Goal: Task Accomplishment & Management: Use online tool/utility

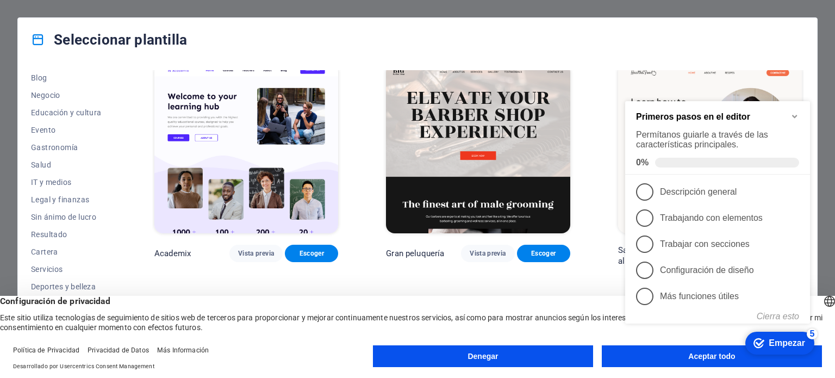
scroll to position [991, 0]
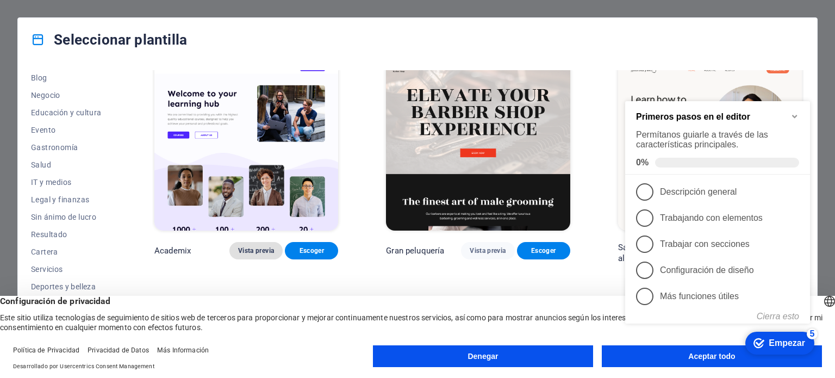
click at [259, 248] on font "Vista previa" at bounding box center [256, 251] width 36 height 8
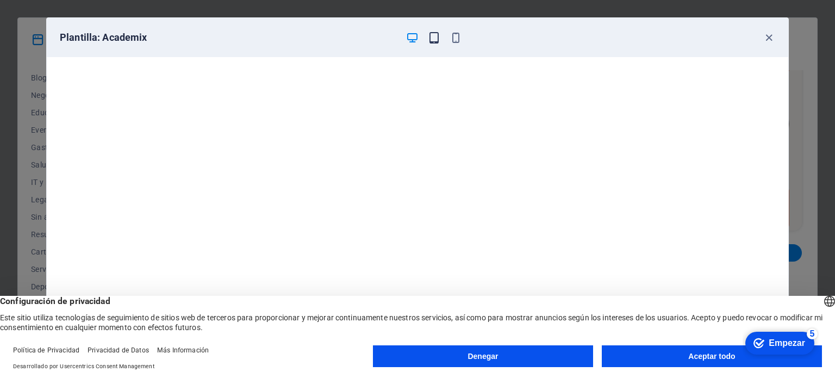
click at [437, 34] on icon "button" at bounding box center [434, 38] width 13 height 13
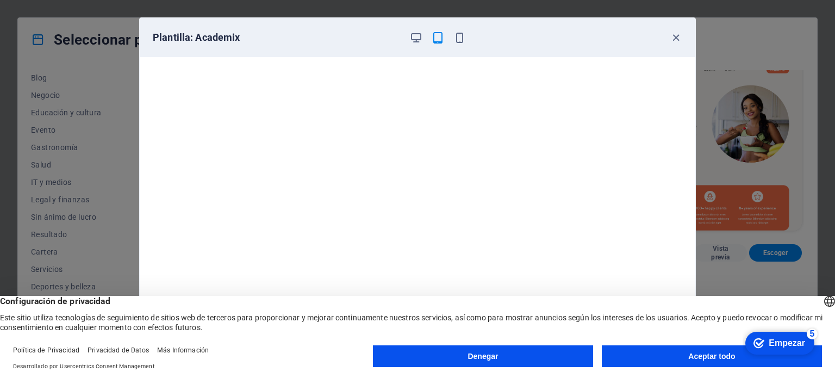
scroll to position [0, 0]
click at [455, 36] on icon "button" at bounding box center [459, 38] width 13 height 13
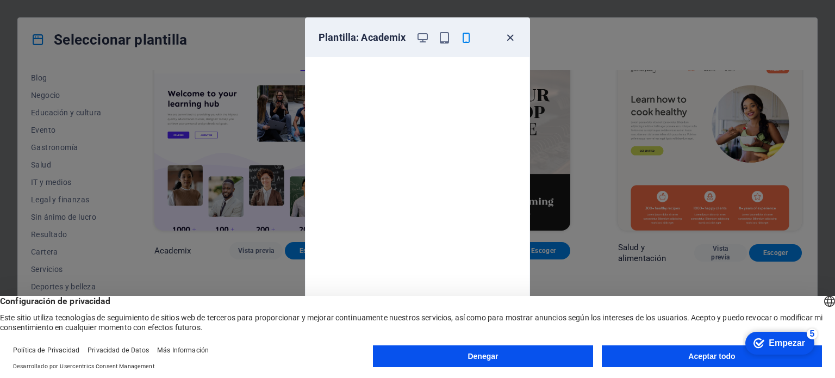
click at [510, 35] on icon "button" at bounding box center [510, 38] width 13 height 13
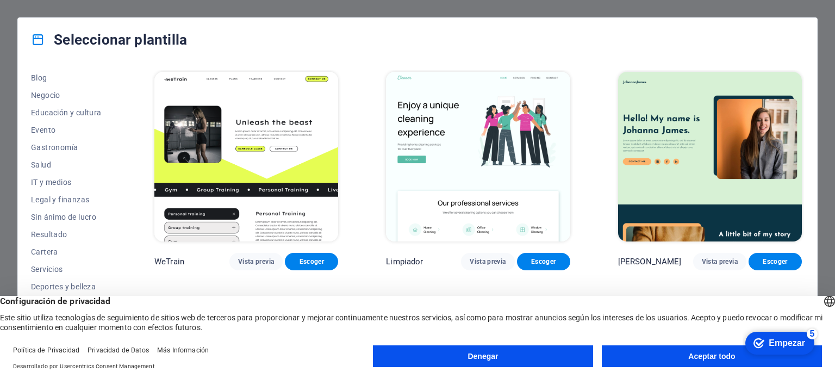
scroll to position [1477, 0]
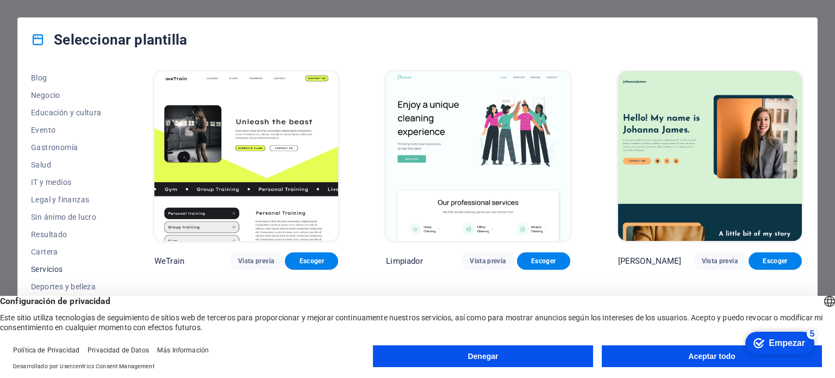
click at [55, 268] on span "Servicios" at bounding box center [69, 269] width 76 height 9
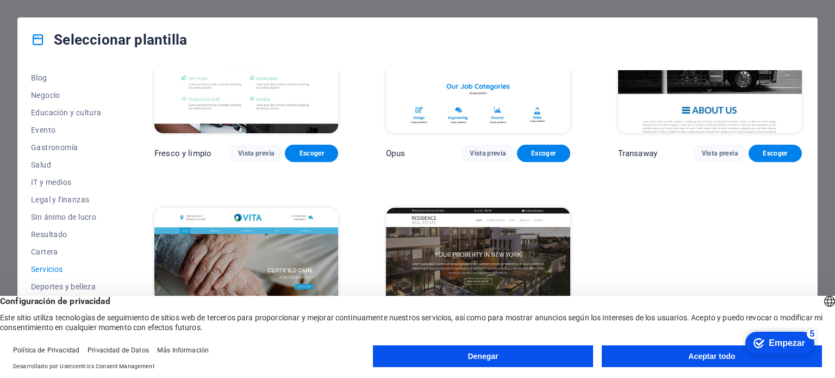
scroll to position [1394, 0]
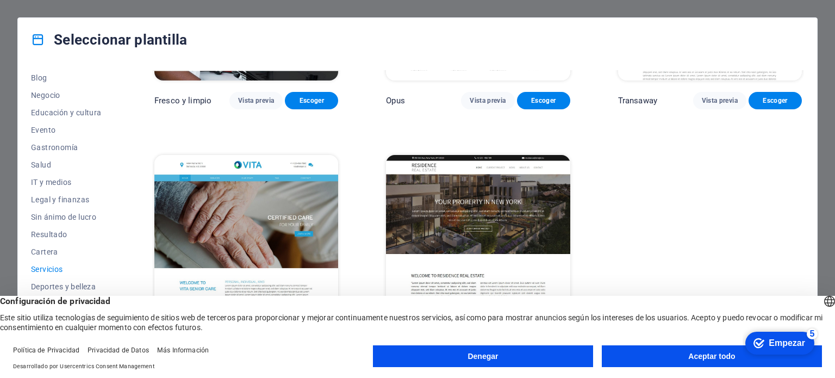
click at [673, 354] on button "Aceptar todo" at bounding box center [712, 356] width 220 height 22
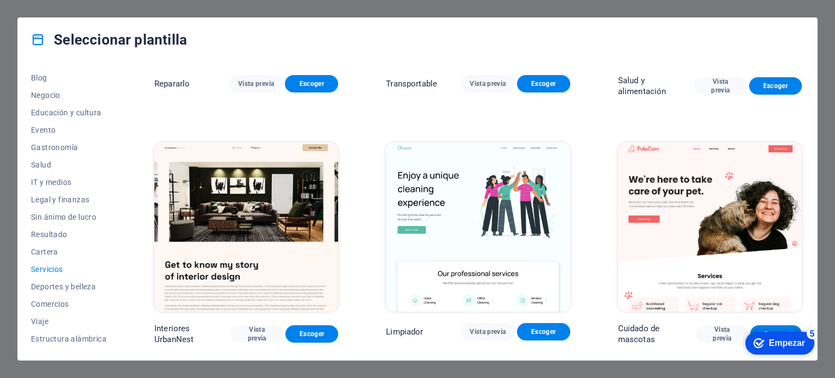
scroll to position [0, 0]
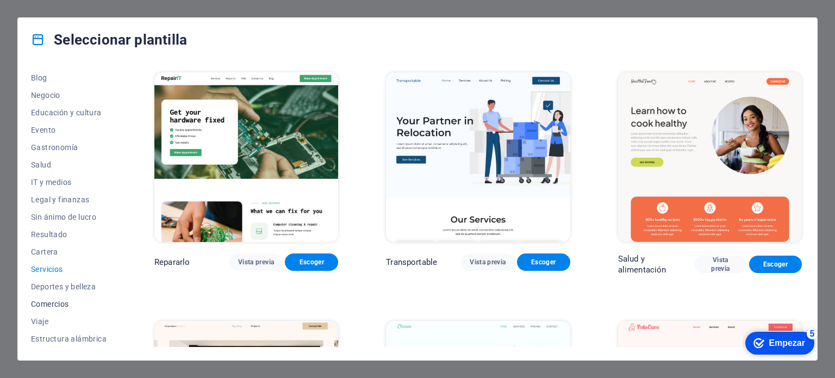
click at [66, 303] on span "Comercios" at bounding box center [69, 303] width 76 height 9
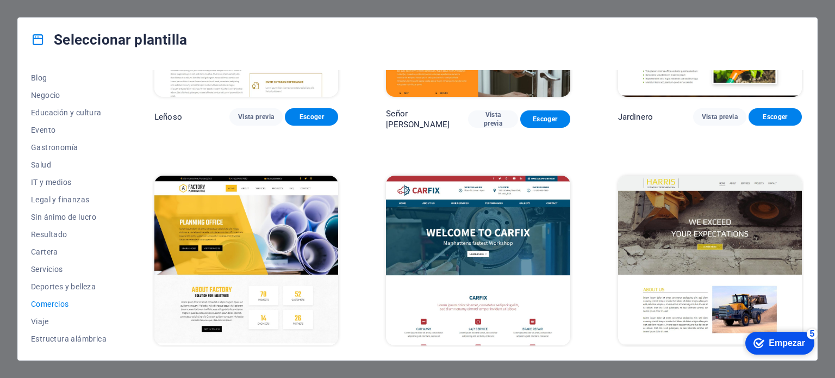
scroll to position [413, 0]
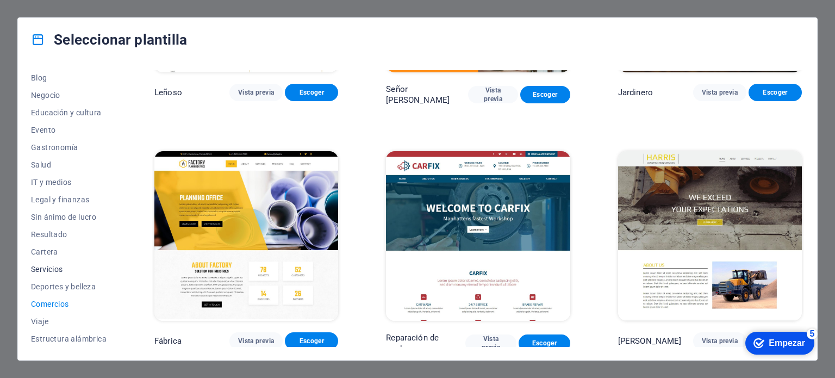
click at [48, 269] on span "Servicios" at bounding box center [69, 269] width 76 height 9
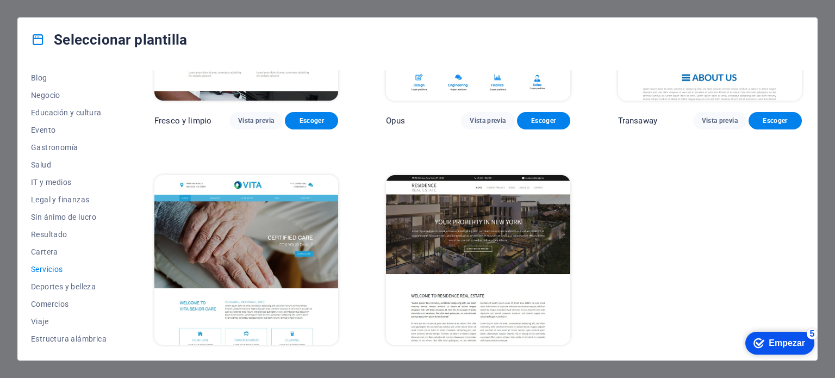
scroll to position [1394, 0]
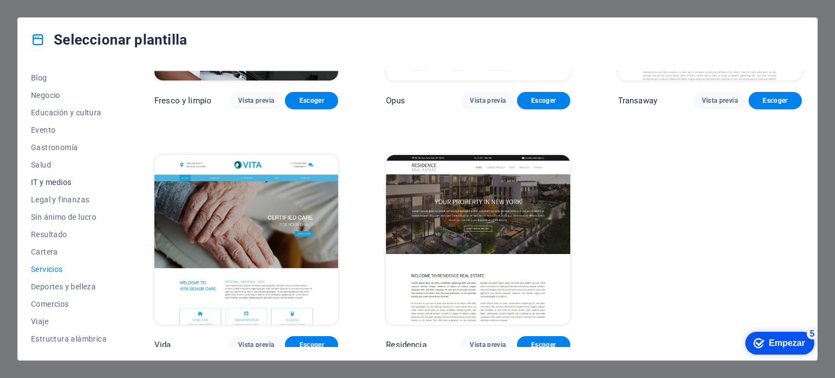
click at [49, 184] on span "IT y medios" at bounding box center [69, 182] width 76 height 9
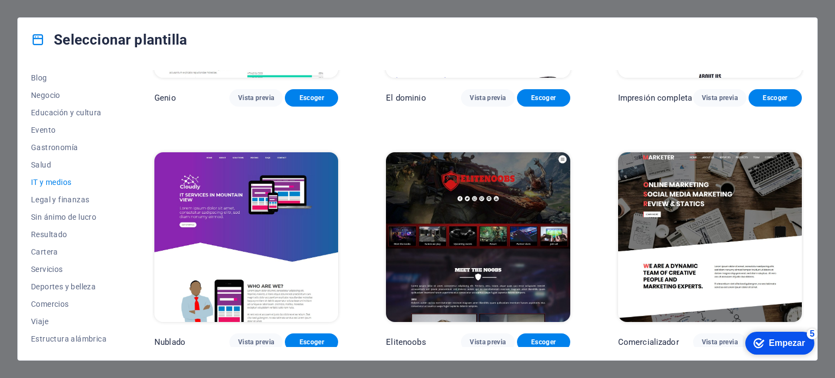
scroll to position [660, 0]
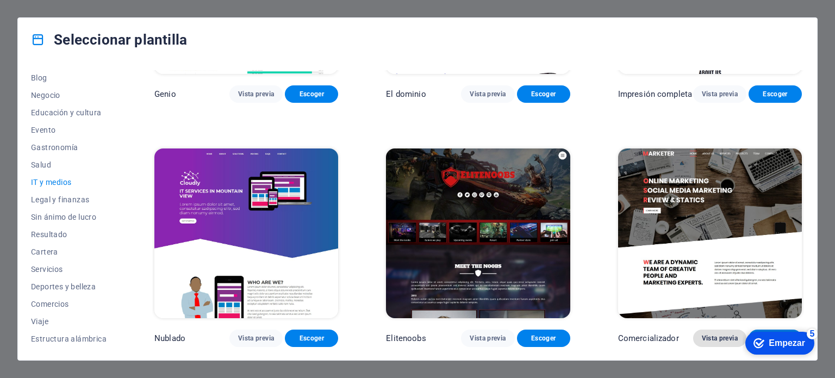
click at [709, 339] on font "Vista previa" at bounding box center [720, 338] width 36 height 8
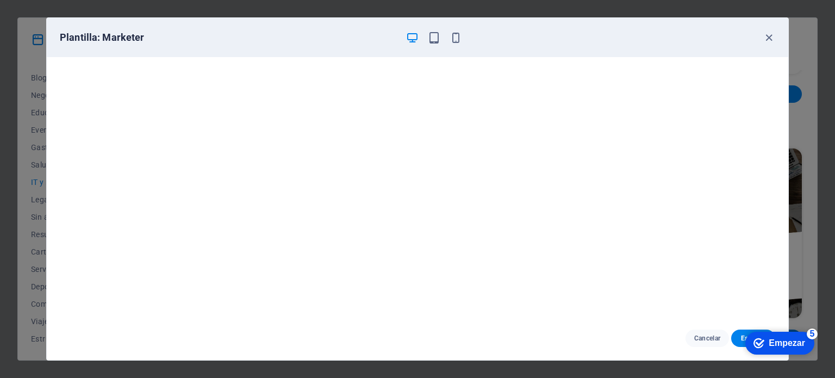
click at [800, 342] on font "Empezar" at bounding box center [787, 342] width 36 height 9
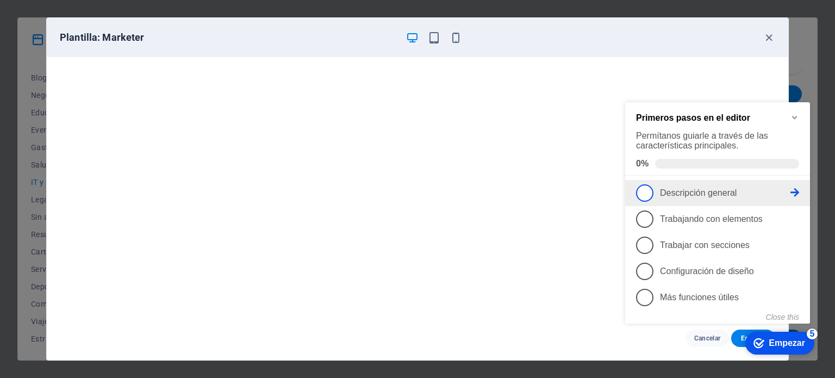
click at [677, 193] on font "Descripción general" at bounding box center [698, 192] width 77 height 9
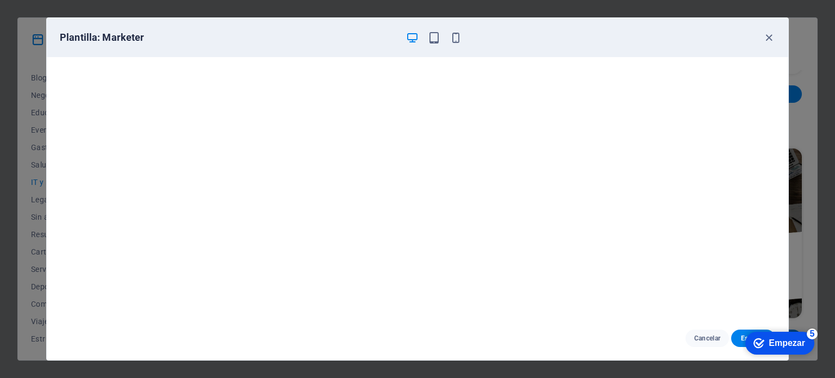
click at [778, 341] on font "Empezar" at bounding box center [787, 342] width 36 height 9
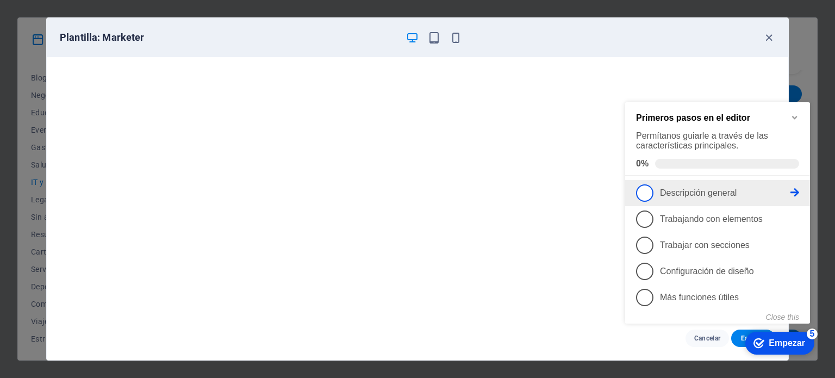
click at [676, 192] on font "Descripción general" at bounding box center [698, 192] width 77 height 9
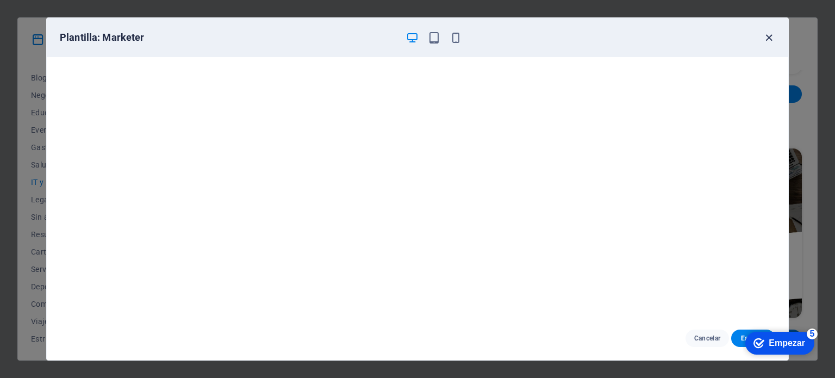
click at [765, 37] on icon "button" at bounding box center [769, 38] width 13 height 13
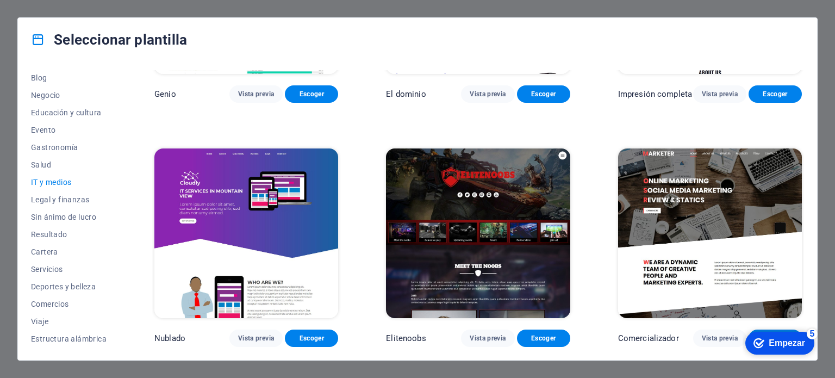
click at [792, 347] on font "Empezar" at bounding box center [787, 342] width 36 height 9
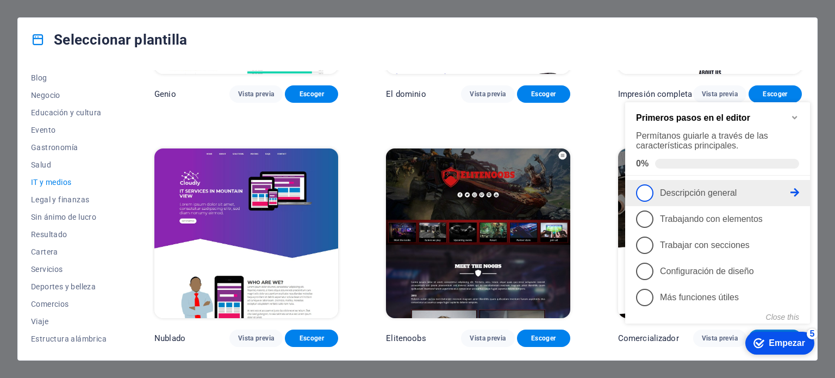
click at [713, 193] on font "Descripción general" at bounding box center [698, 192] width 77 height 9
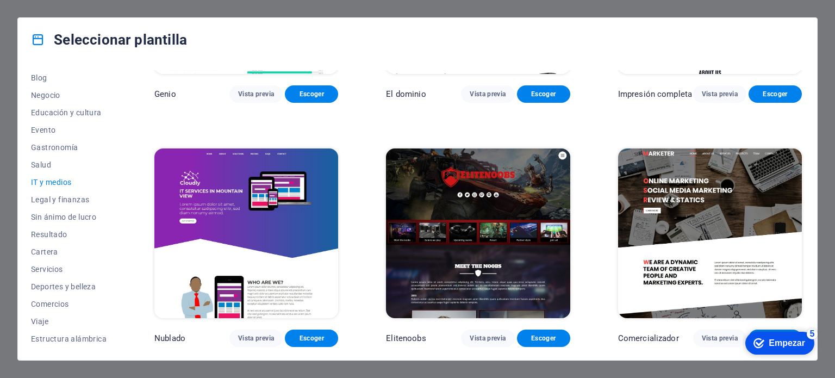
click at [571, 8] on div "Seleccionar plantilla Todas las plantillas Mis plantillas Nueva Popular Página …" at bounding box center [417, 189] width 835 height 378
click at [787, 339] on font "Empezar" at bounding box center [787, 342] width 36 height 9
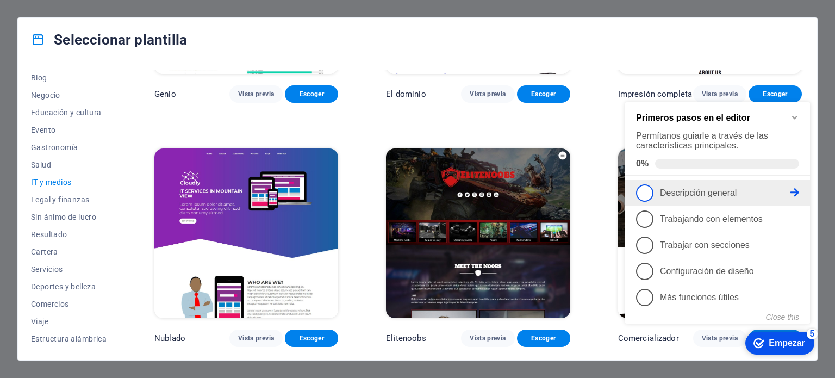
click at [736, 189] on p "Descripción general - incompleto" at bounding box center [725, 193] width 130 height 10
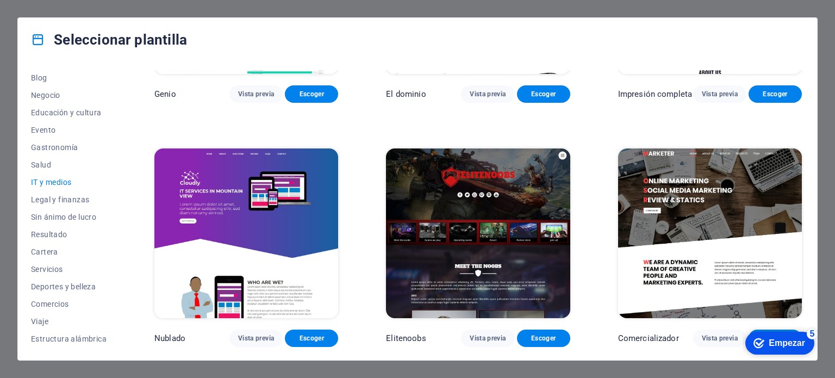
click at [789, 344] on font "Empezar" at bounding box center [787, 342] width 36 height 9
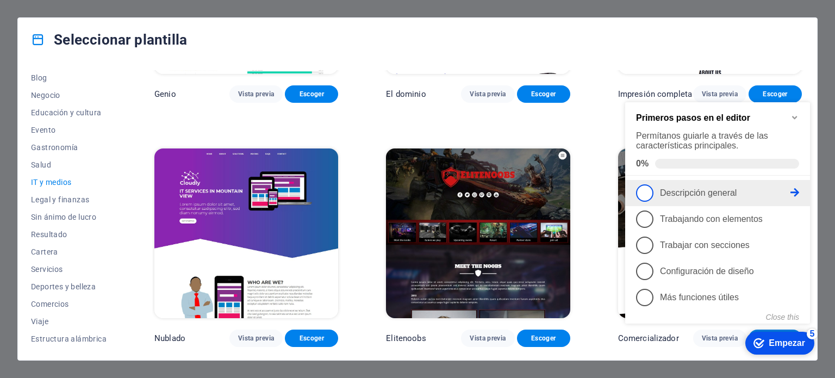
click at [641, 188] on span "1" at bounding box center [644, 192] width 17 height 17
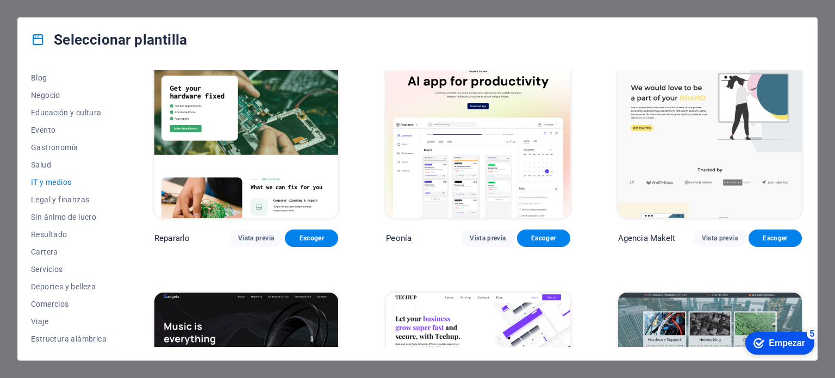
scroll to position [0, 0]
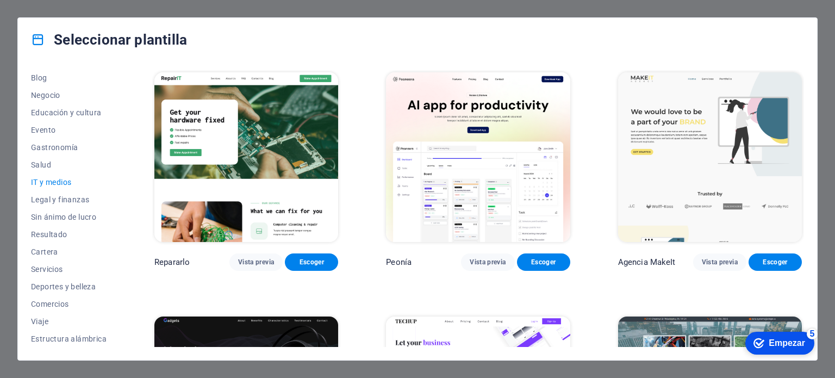
click at [561, 10] on div "Seleccionar plantilla Todas las plantillas Mis plantillas Nueva Popular Página …" at bounding box center [417, 189] width 835 height 378
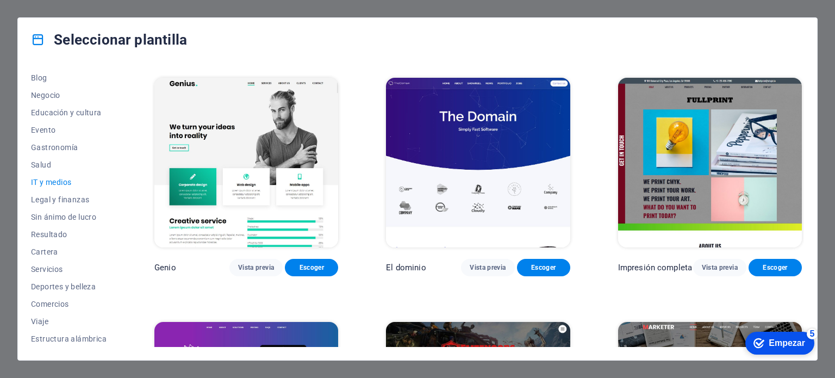
scroll to position [486, 0]
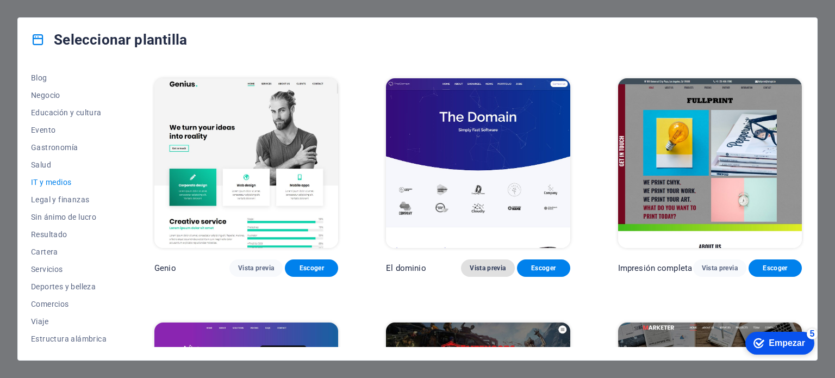
click at [488, 264] on font "Vista previa" at bounding box center [488, 268] width 36 height 8
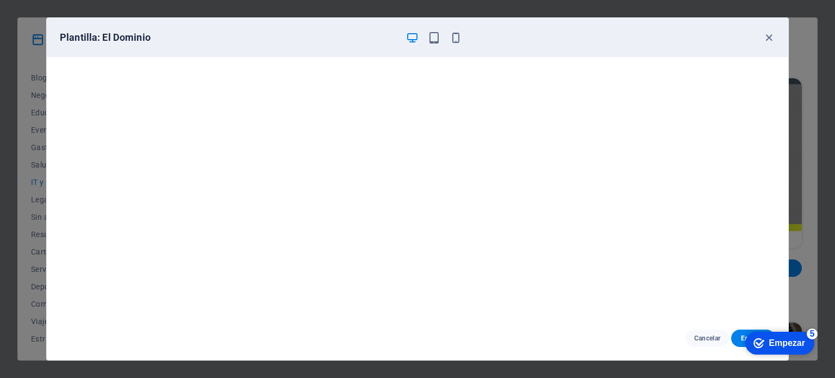
scroll to position [3, 0]
click at [735, 340] on button "Escoger" at bounding box center [753, 337] width 44 height 17
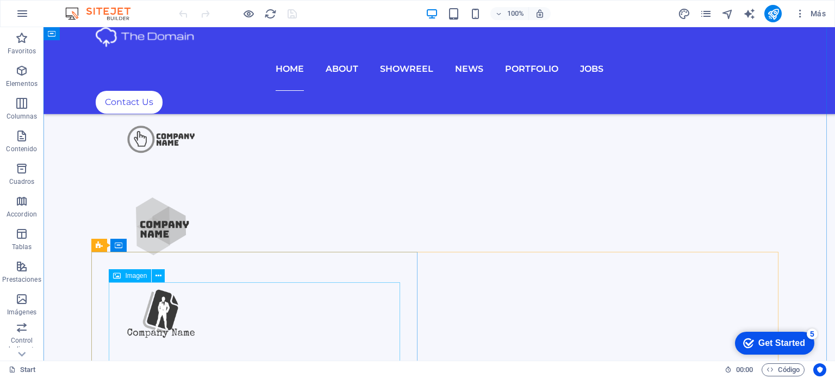
scroll to position [760, 0]
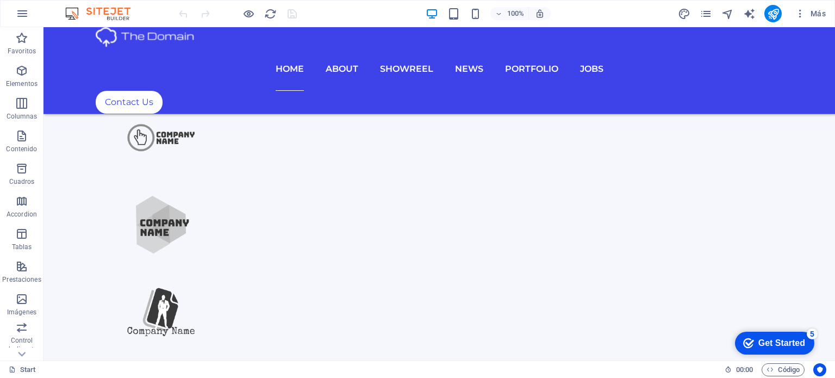
click at [793, 338] on div "Get Started" at bounding box center [781, 343] width 47 height 10
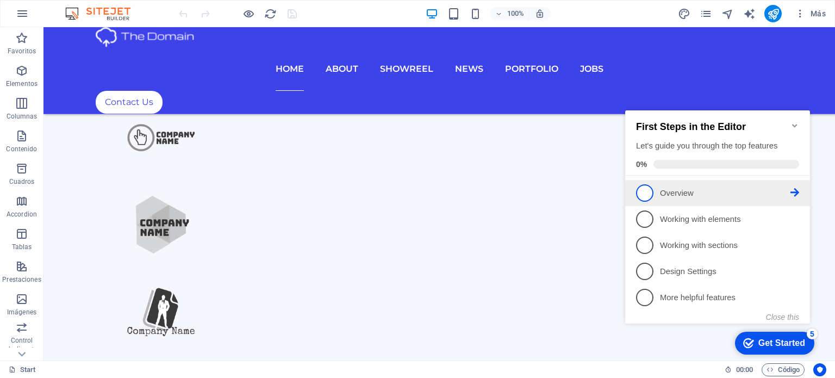
click at [680, 194] on p "Overview - incomplete" at bounding box center [725, 193] width 130 height 11
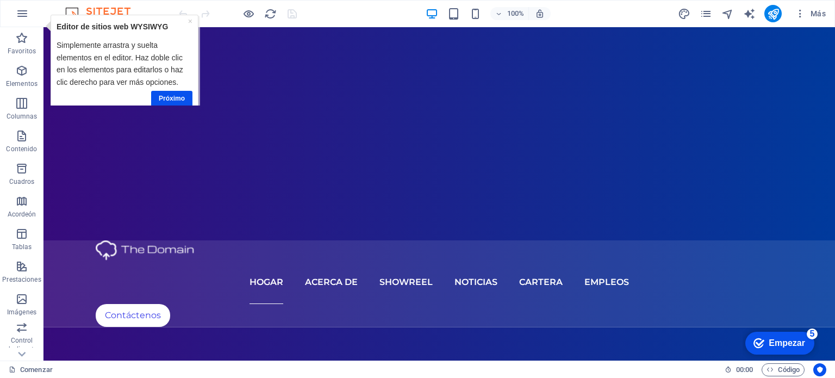
scroll to position [0, 0]
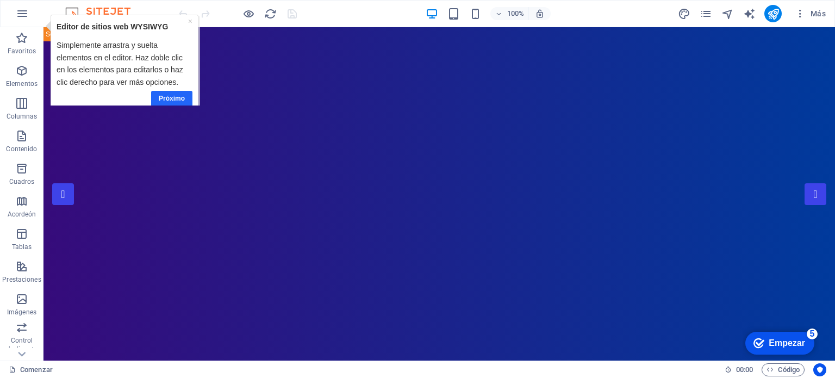
click at [172, 99] on font "Próximo" at bounding box center [172, 98] width 26 height 8
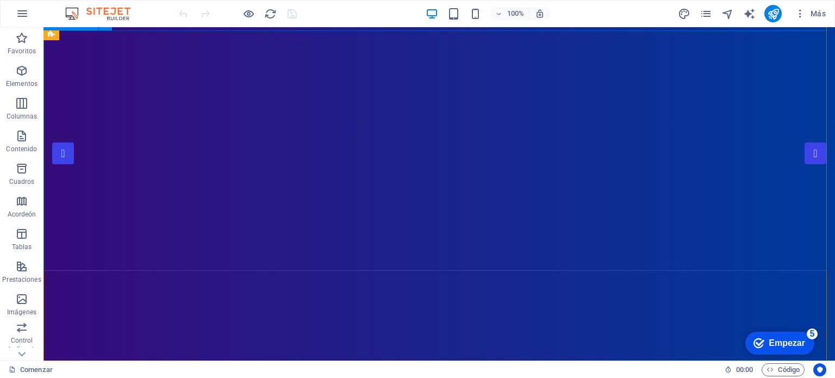
scroll to position [41, 0]
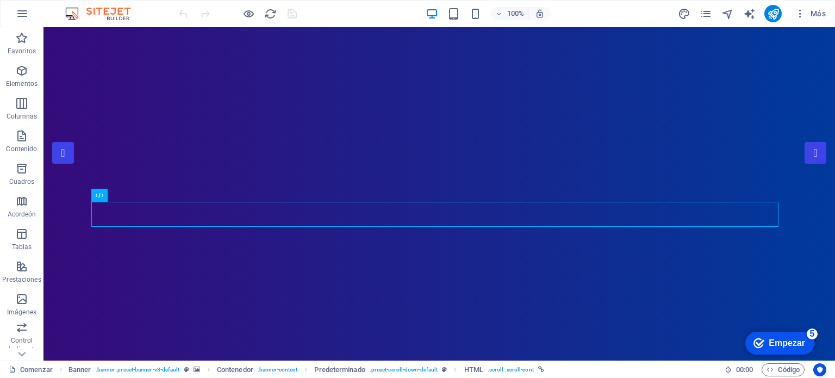
click at [778, 344] on font "Empezar" at bounding box center [787, 342] width 36 height 9
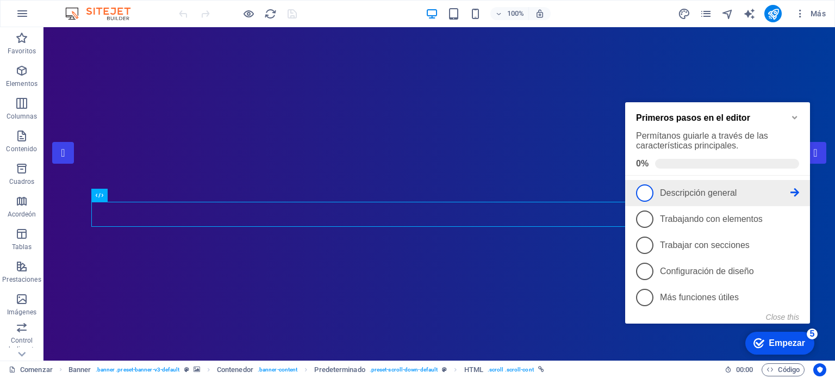
click at [665, 190] on font "Descripción general" at bounding box center [698, 192] width 77 height 9
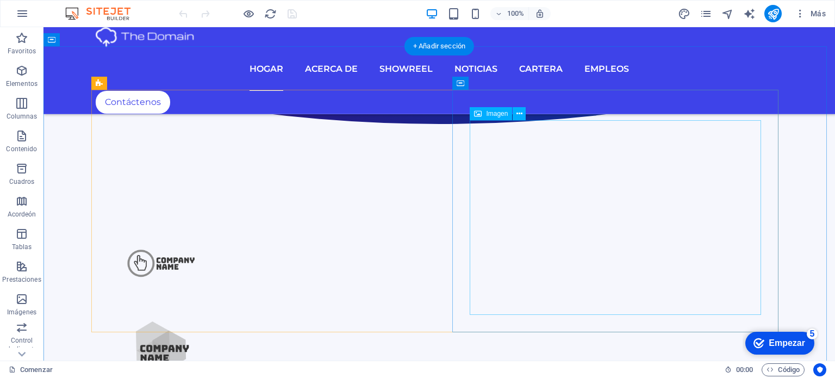
scroll to position [635, 0]
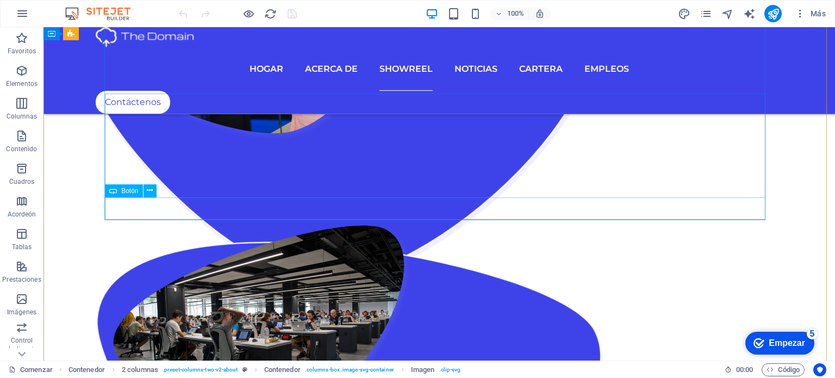
scroll to position [2128, 0]
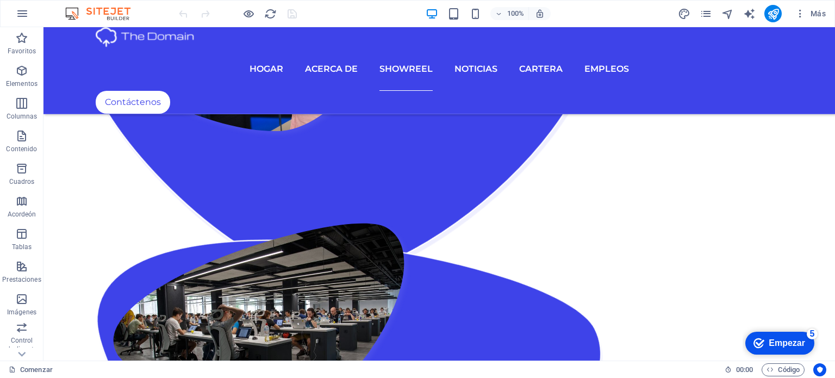
click at [791, 336] on div "checkmark Empezar 5" at bounding box center [779, 343] width 69 height 23
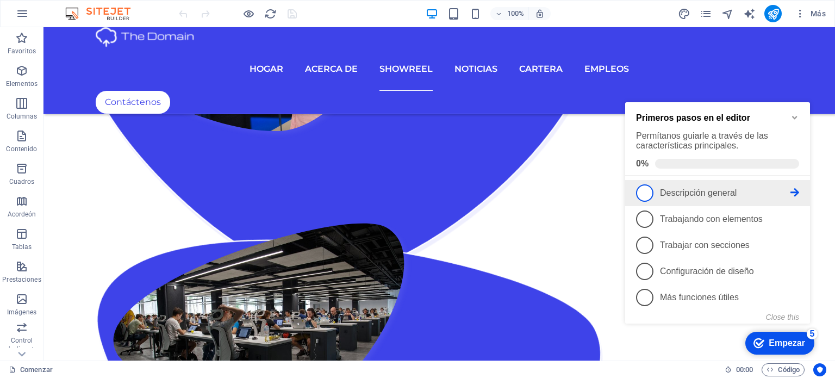
click at [650, 196] on span "1" at bounding box center [644, 192] width 17 height 17
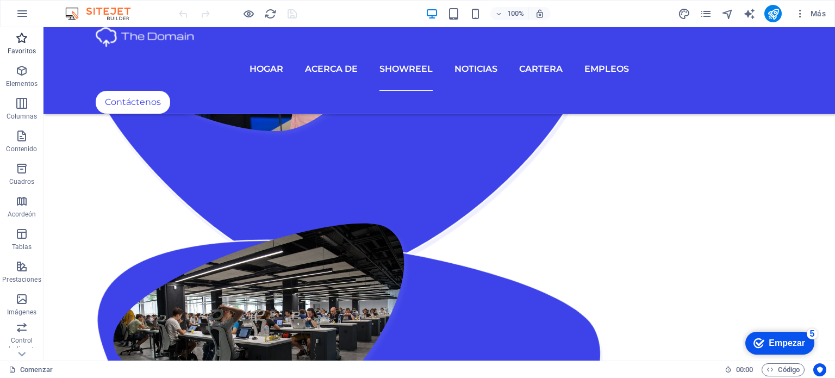
click at [23, 38] on icon "button" at bounding box center [21, 38] width 13 height 13
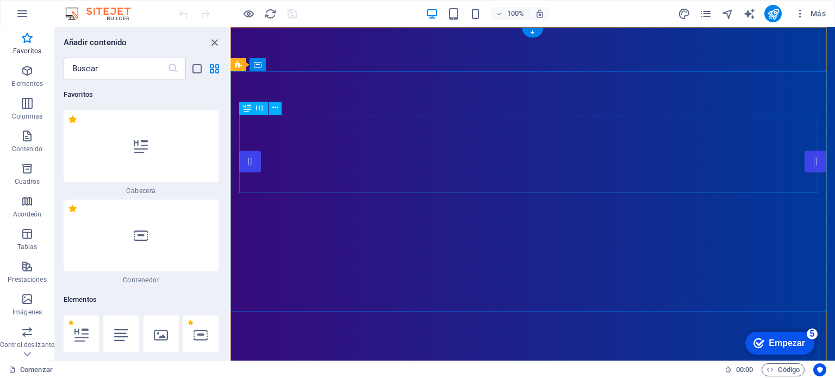
scroll to position [0, 0]
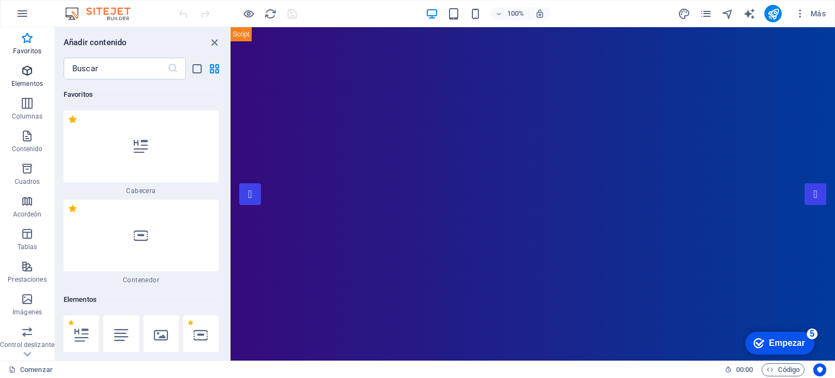
click at [26, 76] on icon "button" at bounding box center [27, 70] width 13 height 13
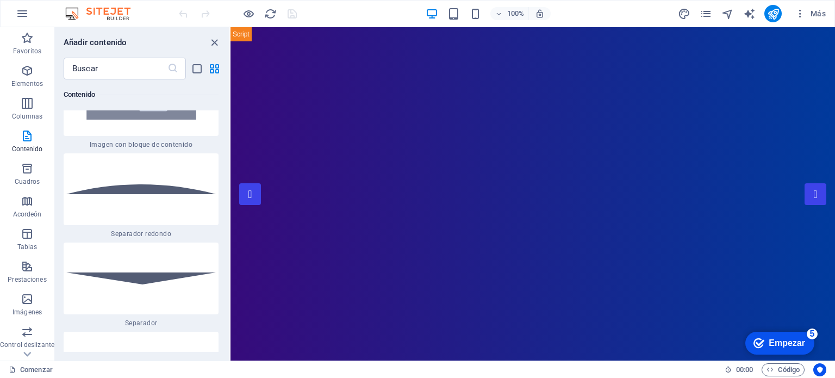
scroll to position [5131, 0]
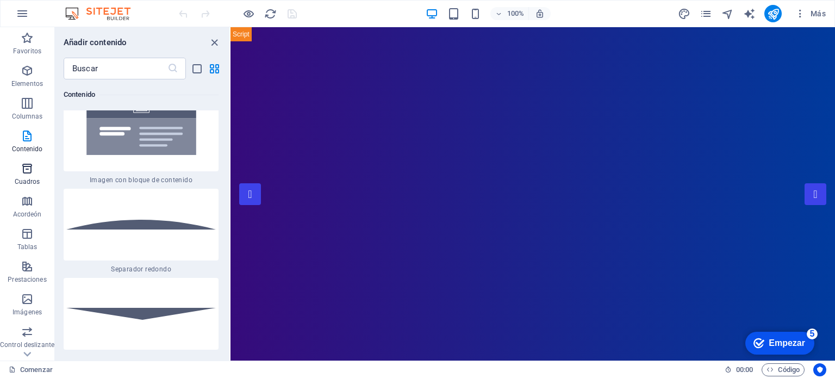
click at [22, 178] on p "Cuadros" at bounding box center [28, 181] width 26 height 9
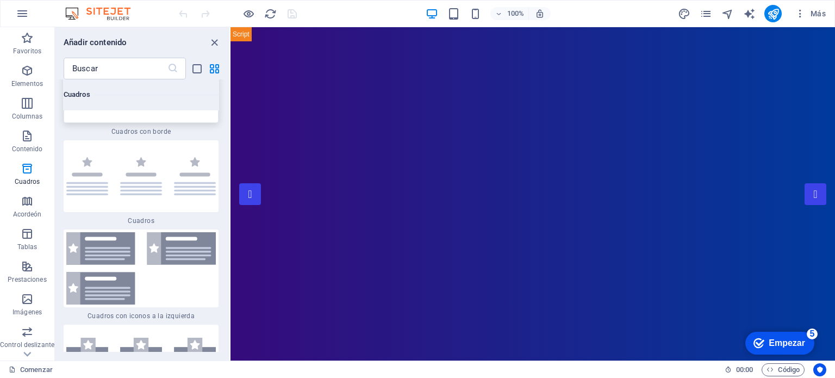
scroll to position [6029, 0]
click at [24, 209] on span "Acordeón" at bounding box center [27, 208] width 54 height 26
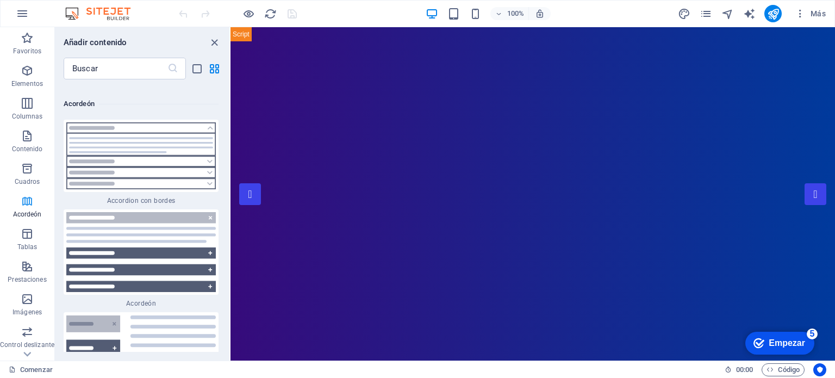
scroll to position [6747, 0]
click at [23, 230] on icon "button" at bounding box center [27, 233] width 13 height 13
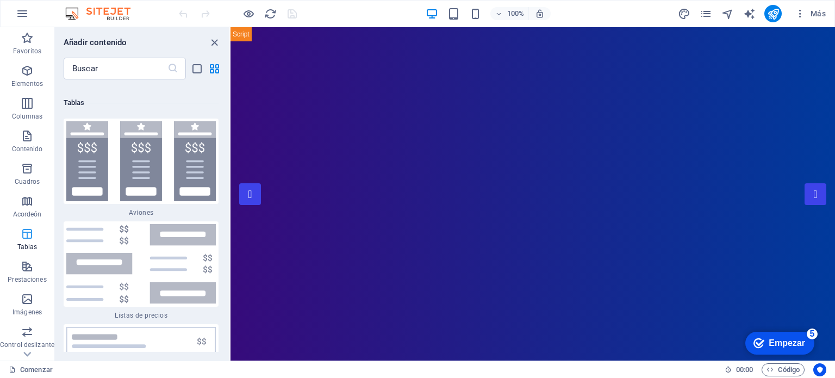
scroll to position [7351, 0]
click at [24, 264] on icon "button" at bounding box center [27, 266] width 13 height 13
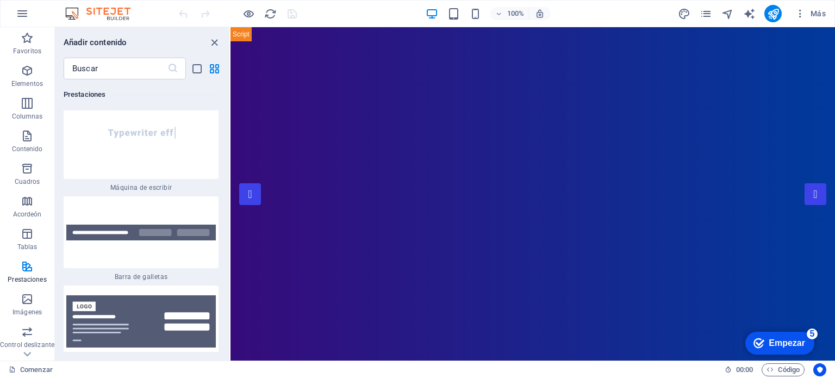
scroll to position [8576, 0]
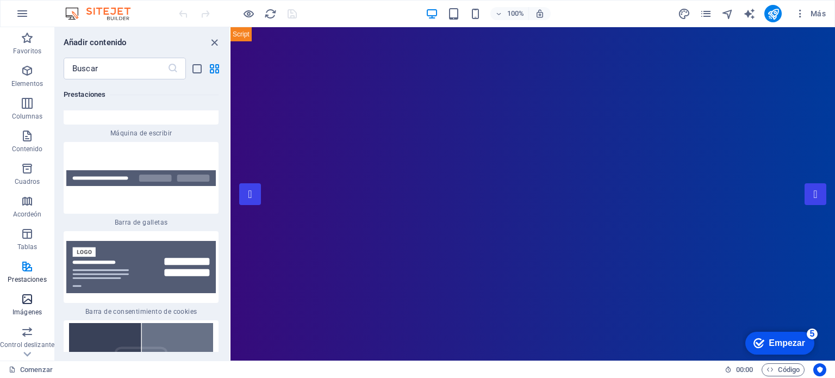
click at [34, 301] on span "Imágenes" at bounding box center [27, 305] width 54 height 26
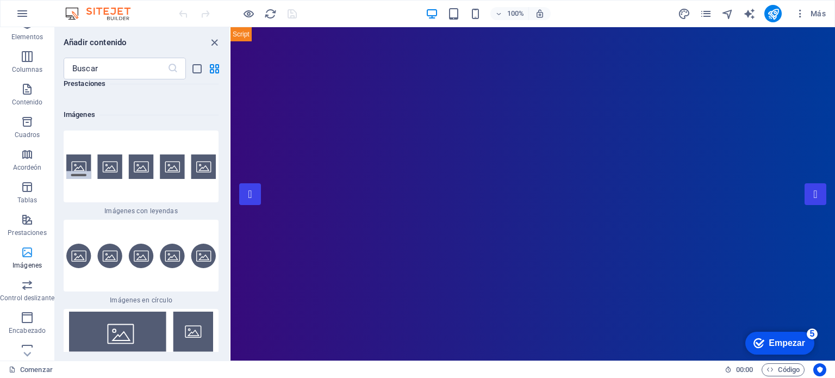
scroll to position [66, 0]
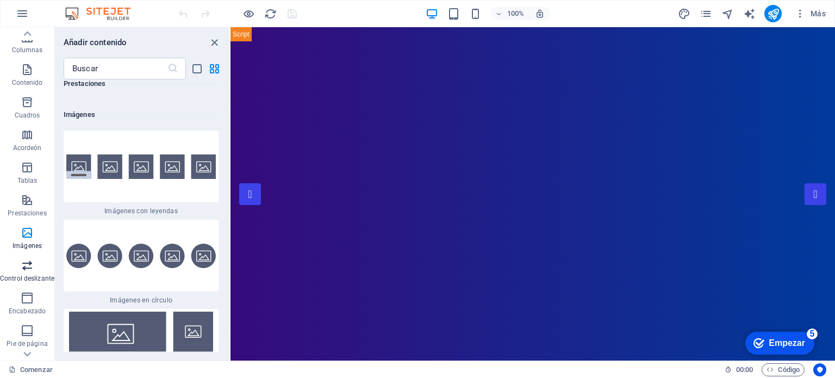
click at [19, 266] on span "Control deslizante" at bounding box center [27, 272] width 54 height 26
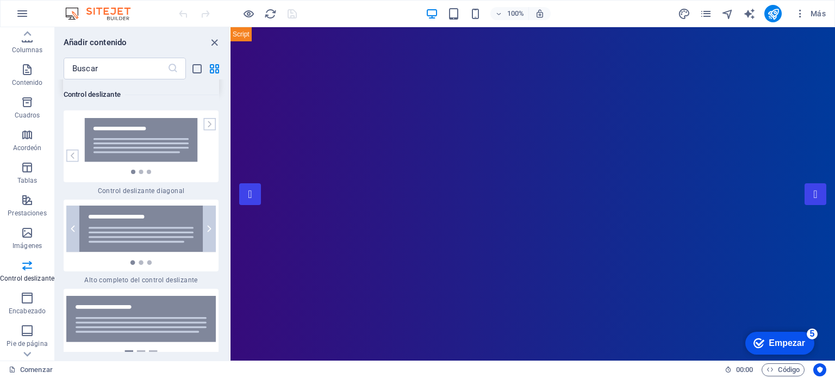
scroll to position [12543, 0]
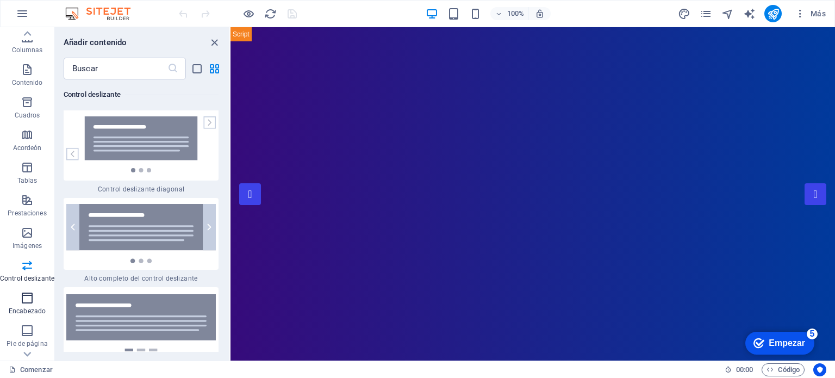
click at [25, 295] on icon "button" at bounding box center [27, 297] width 13 height 13
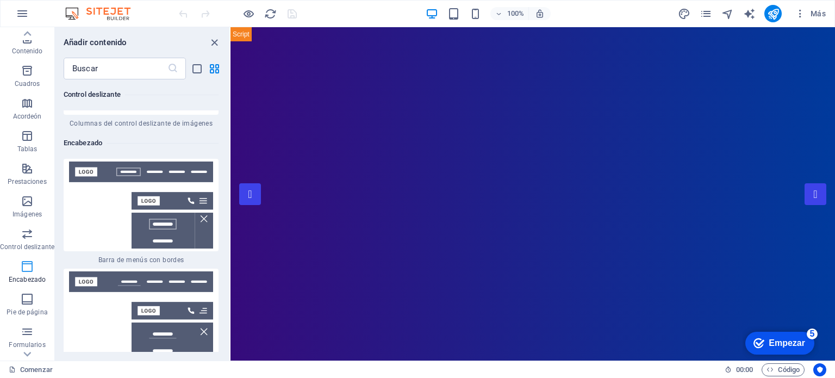
scroll to position [108, 0]
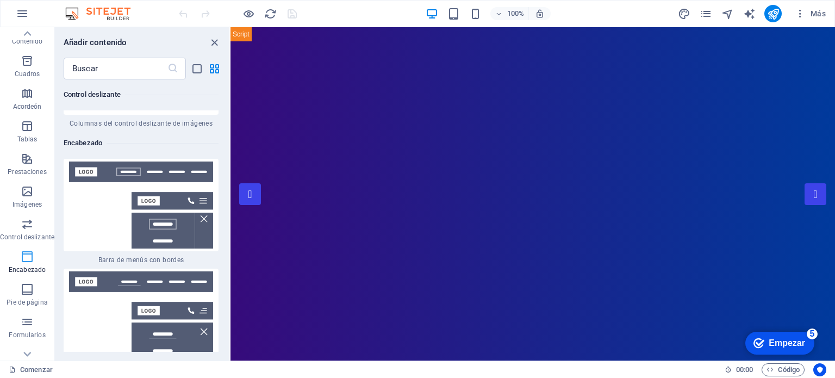
click at [25, 295] on icon "button" at bounding box center [27, 289] width 13 height 13
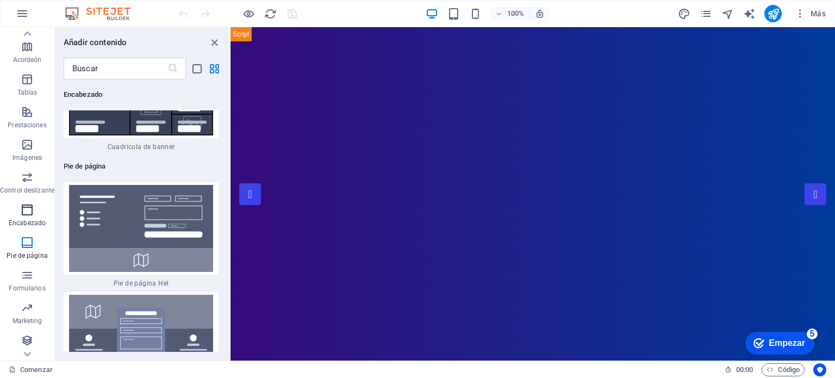
scroll to position [154, 0]
click at [26, 278] on icon "button" at bounding box center [27, 275] width 13 height 13
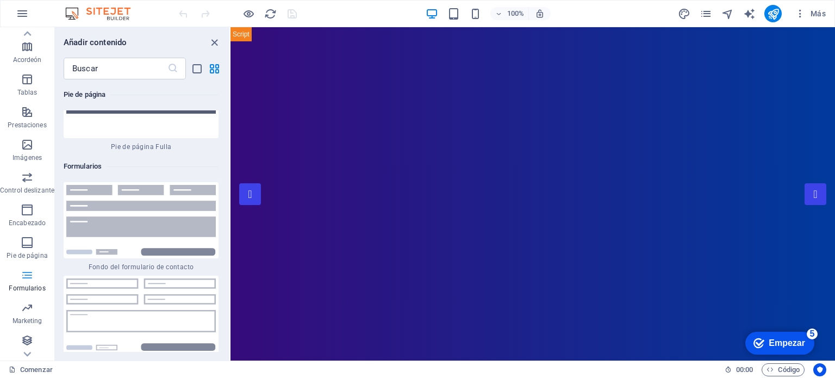
scroll to position [15902, 0]
click at [30, 308] on icon "button" at bounding box center [27, 307] width 13 height 13
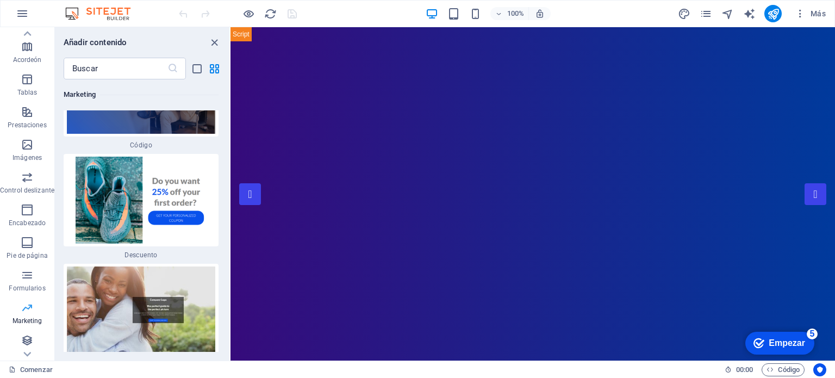
scroll to position [19340, 0]
click at [25, 335] on icon "button" at bounding box center [27, 340] width 13 height 13
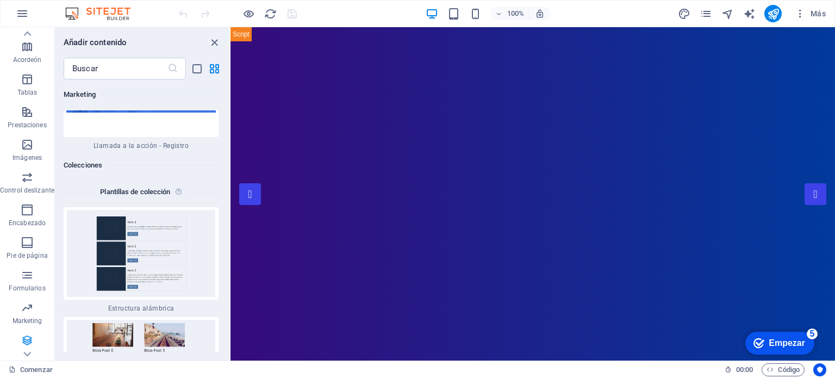
scroll to position [155, 0]
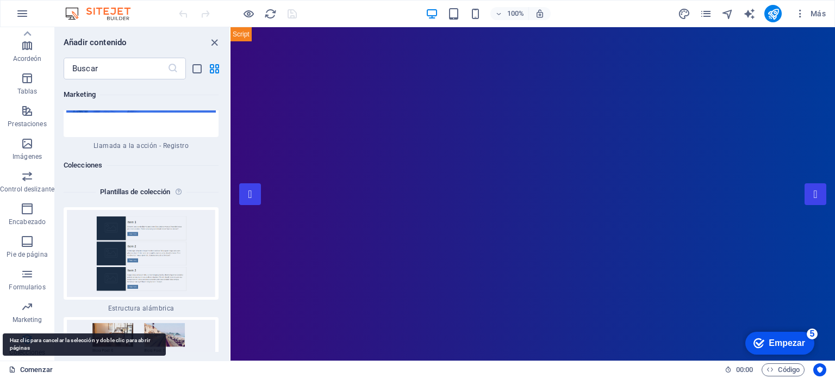
click at [38, 368] on font "Comenzar" at bounding box center [36, 369] width 33 height 8
click at [10, 369] on icon at bounding box center [12, 369] width 7 height 7
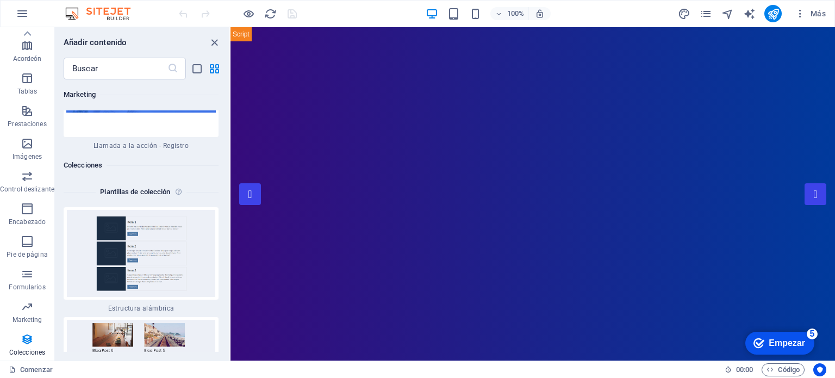
click at [771, 339] on font "Empezar" at bounding box center [787, 342] width 36 height 9
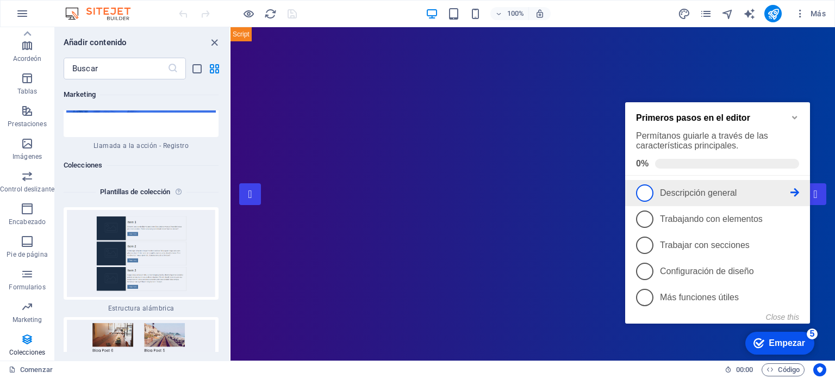
click at [701, 194] on font "Descripción general" at bounding box center [698, 192] width 77 height 9
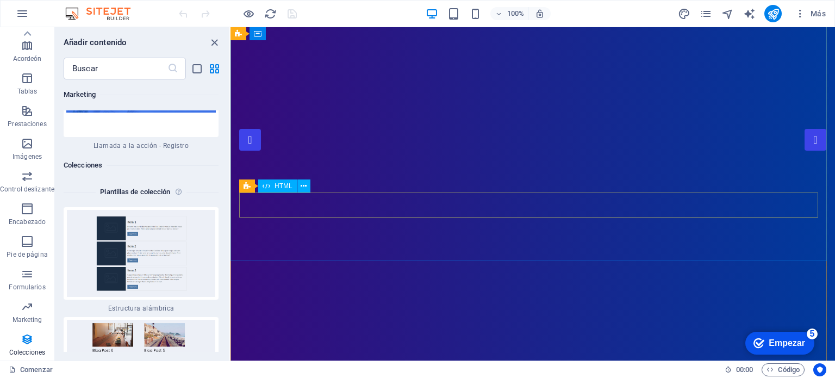
scroll to position [0, 0]
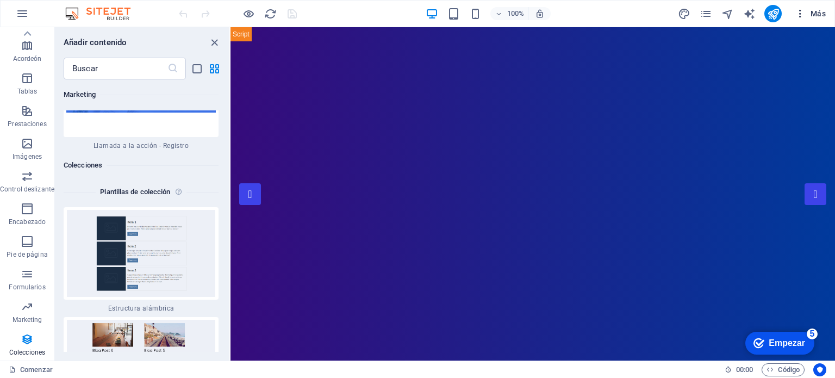
click at [800, 15] on icon "button" at bounding box center [800, 13] width 11 height 11
